Goal: Transaction & Acquisition: Book appointment/travel/reservation

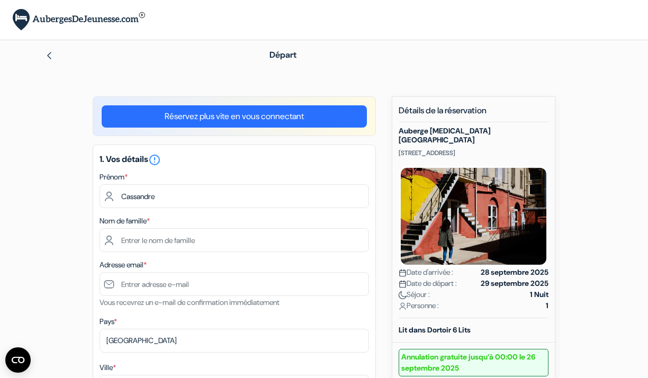
type input "Cassandre"
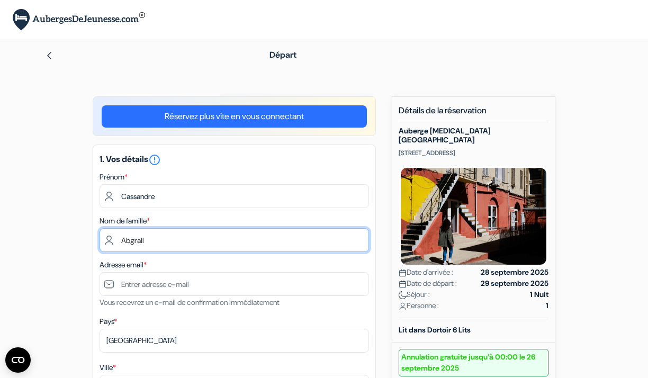
type input "Abgrall"
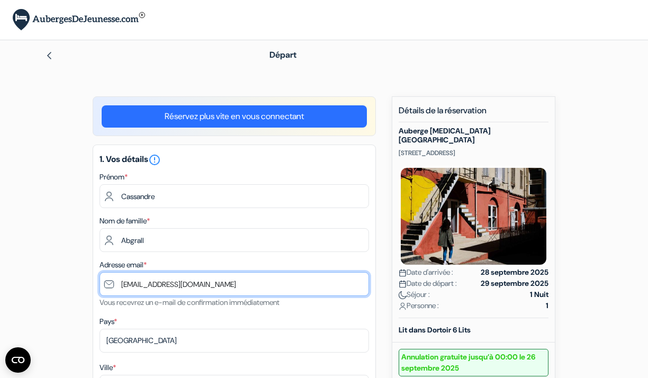
type input "[EMAIL_ADDRESS][DOMAIN_NAME]"
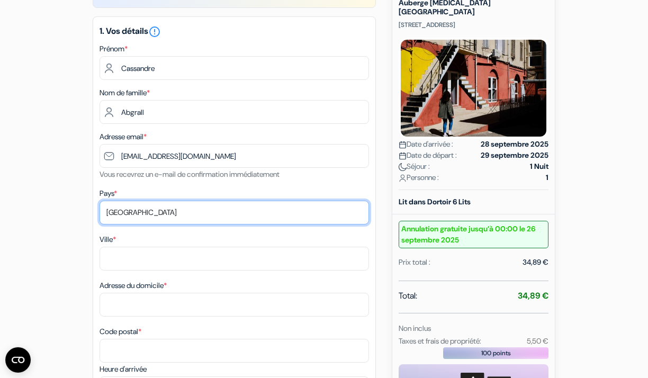
scroll to position [130, 0]
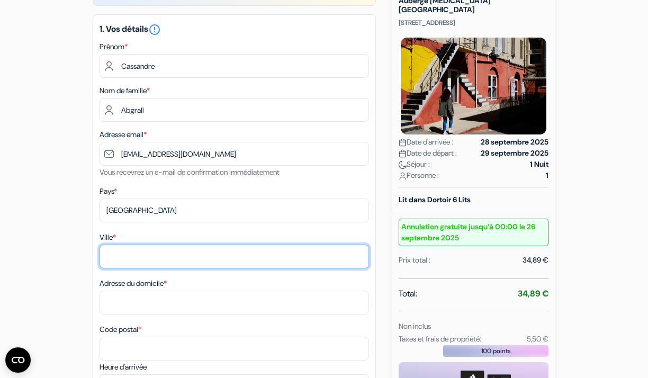
click at [206, 258] on input "Ville *" at bounding box center [234, 257] width 269 height 24
type input "Saint-Evarzec"
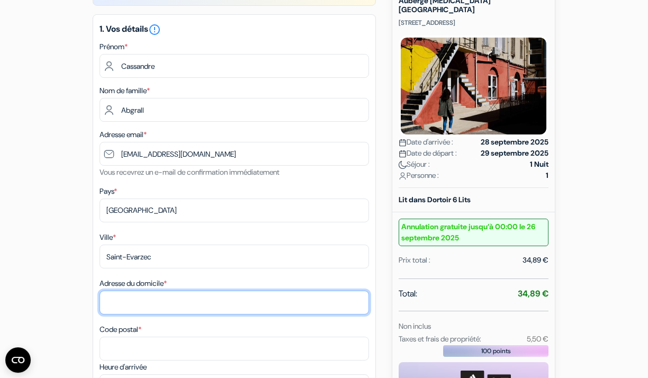
click at [200, 308] on input "Adresse du domicile *" at bounding box center [234, 303] width 269 height 24
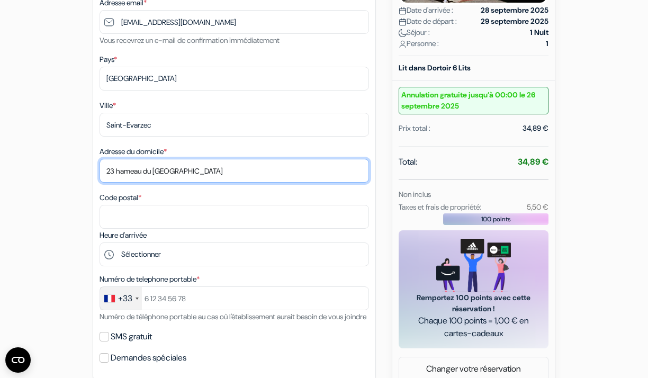
scroll to position [265, 0]
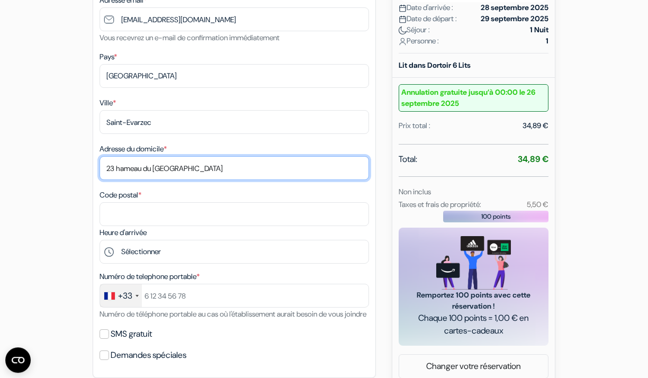
type input "23 hameau du moustoir nevez"
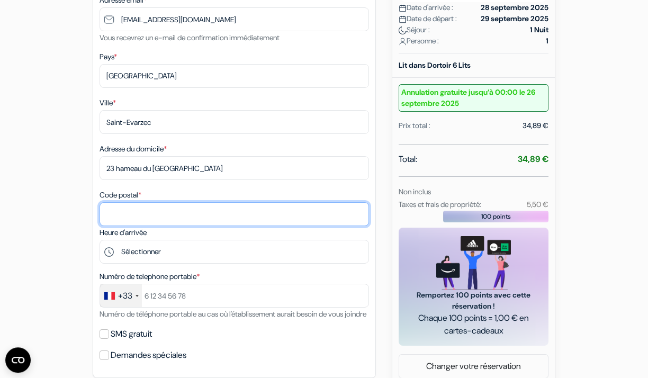
click at [191, 220] on input "Code postal *" at bounding box center [234, 214] width 269 height 24
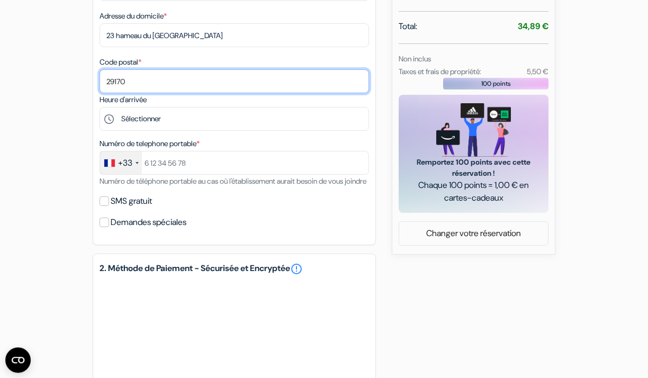
scroll to position [399, 0]
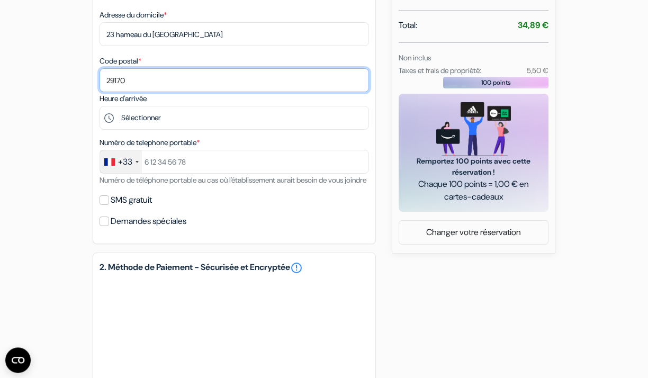
type input "29170"
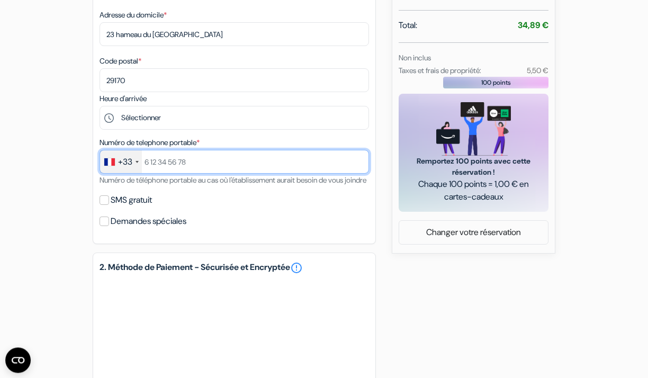
click at [215, 157] on input "text" at bounding box center [234, 162] width 269 height 24
type input "752643122"
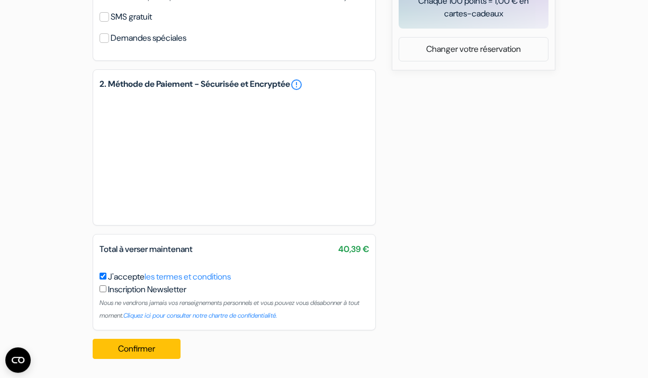
scroll to position [595, 0]
click at [148, 358] on button "Confirmer Loading..." at bounding box center [137, 349] width 88 height 20
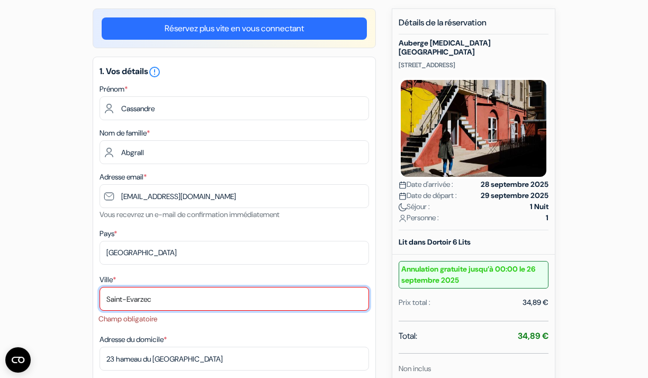
scroll to position [135, 0]
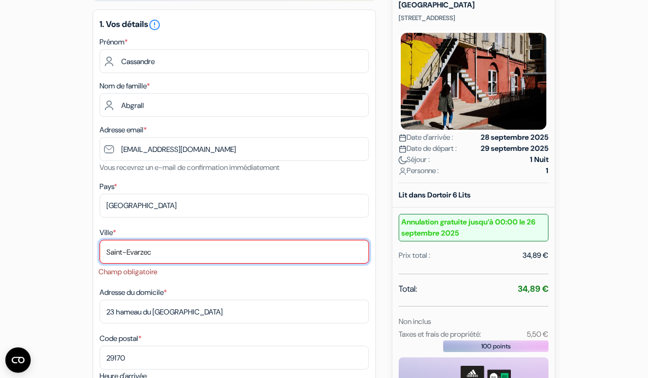
click at [190, 261] on input "Saint-Evarzec" at bounding box center [234, 252] width 269 height 24
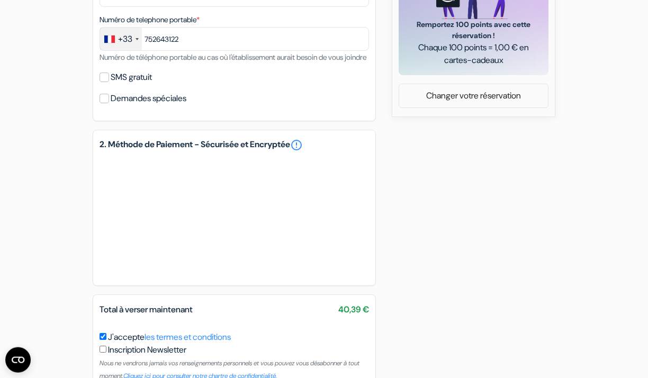
scroll to position [609, 0]
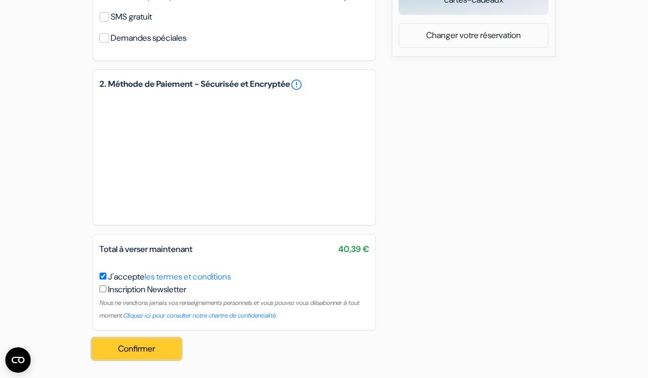
click at [168, 352] on button "Confirmer Loading..." at bounding box center [137, 349] width 88 height 20
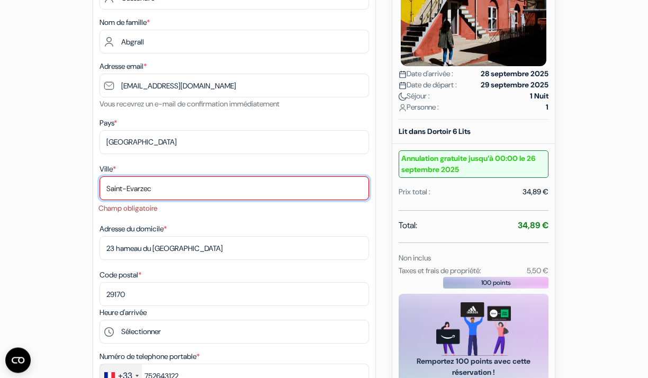
scroll to position [198, 0]
click at [141, 186] on input "Saint-Evarzec" at bounding box center [234, 189] width 269 height 24
click at [158, 187] on input "Saint-Evarzec" at bounding box center [234, 189] width 269 height 24
click at [128, 188] on input "Saint-Evarzec" at bounding box center [234, 189] width 269 height 24
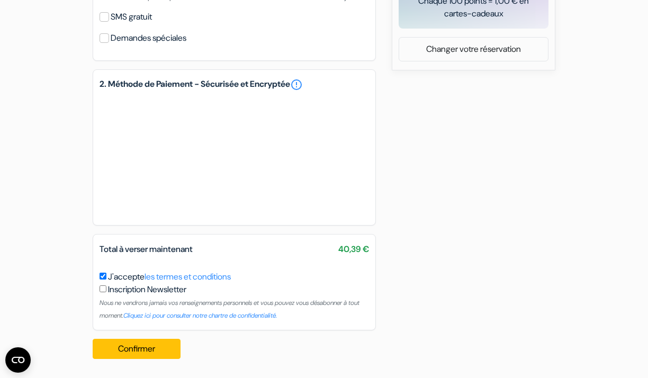
scroll to position [595, 0]
type input "SaintEvarzec"
click at [166, 357] on button "Confirmer Loading..." at bounding box center [137, 349] width 88 height 20
click at [162, 353] on button "Confirmer Loading..." at bounding box center [137, 349] width 88 height 20
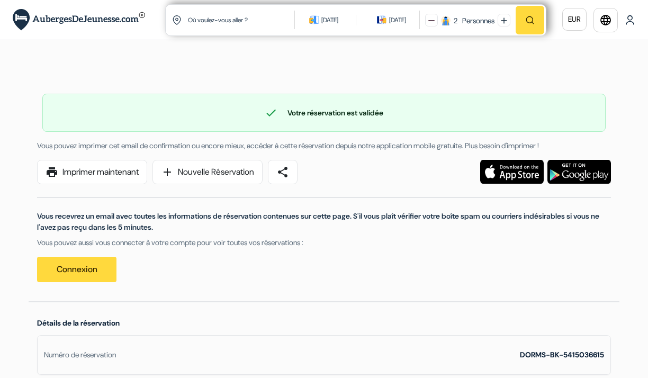
click at [437, 284] on div "print Imprimer maintenant add Nouvelle Réservation share Vous recevrez un email…" at bounding box center [324, 226] width 587 height 133
